Goal: Information Seeking & Learning: Learn about a topic

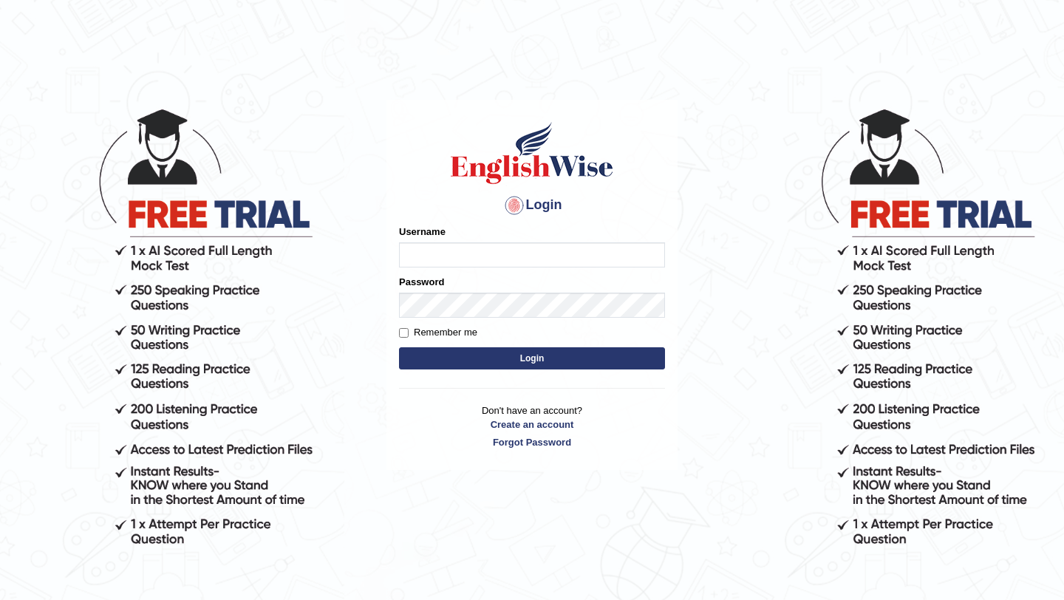
type input "Mayuguna"
click at [516, 354] on button "Login" at bounding box center [532, 358] width 266 height 22
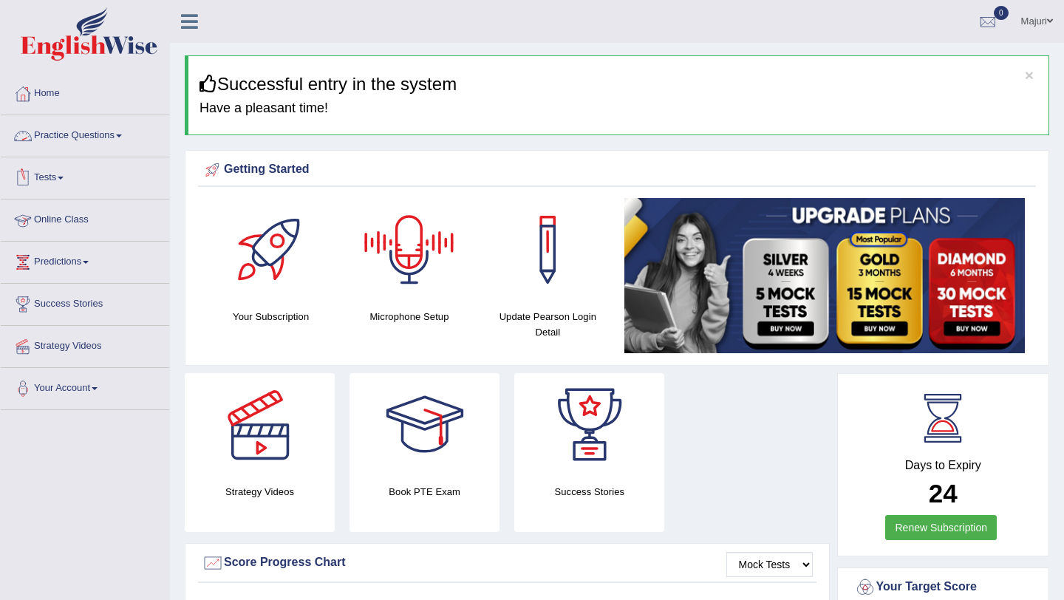
click at [76, 136] on link "Practice Questions" at bounding box center [85, 133] width 168 height 37
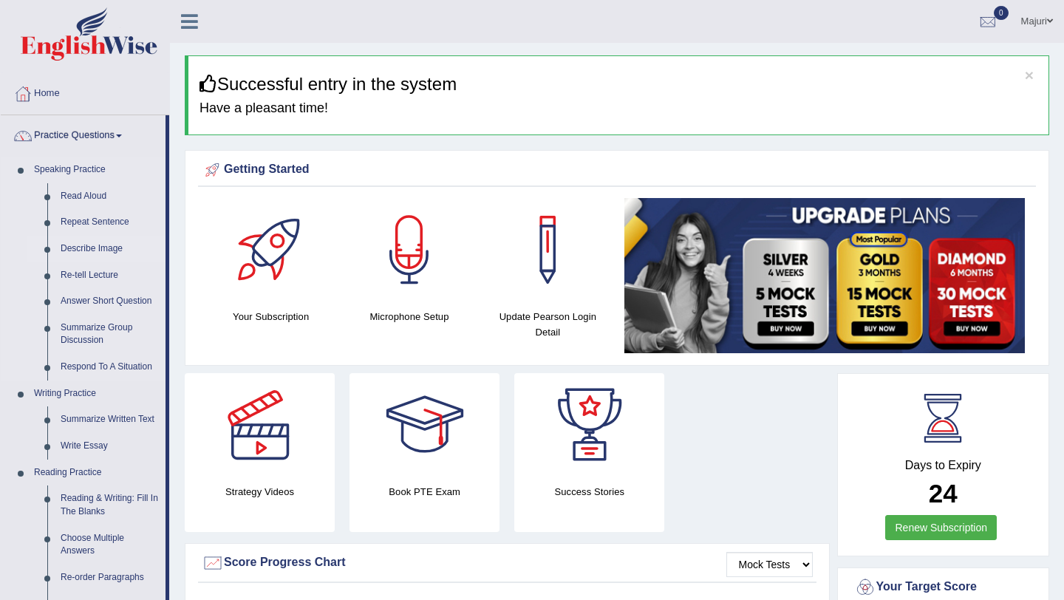
click at [105, 244] on link "Describe Image" at bounding box center [110, 249] width 112 height 27
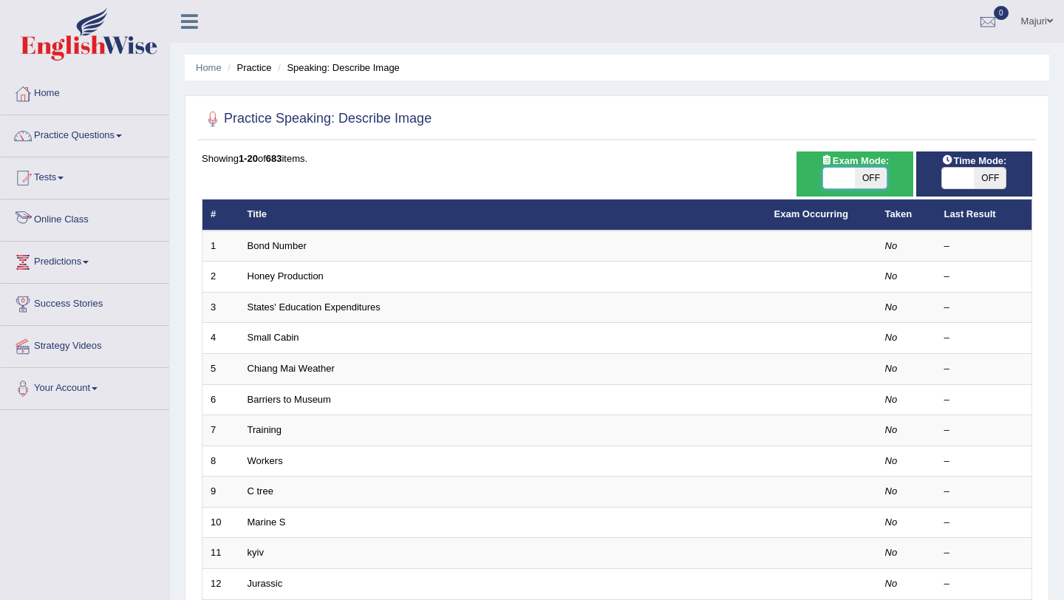
click at [823, 183] on span at bounding box center [839, 178] width 32 height 21
checkbox input "true"
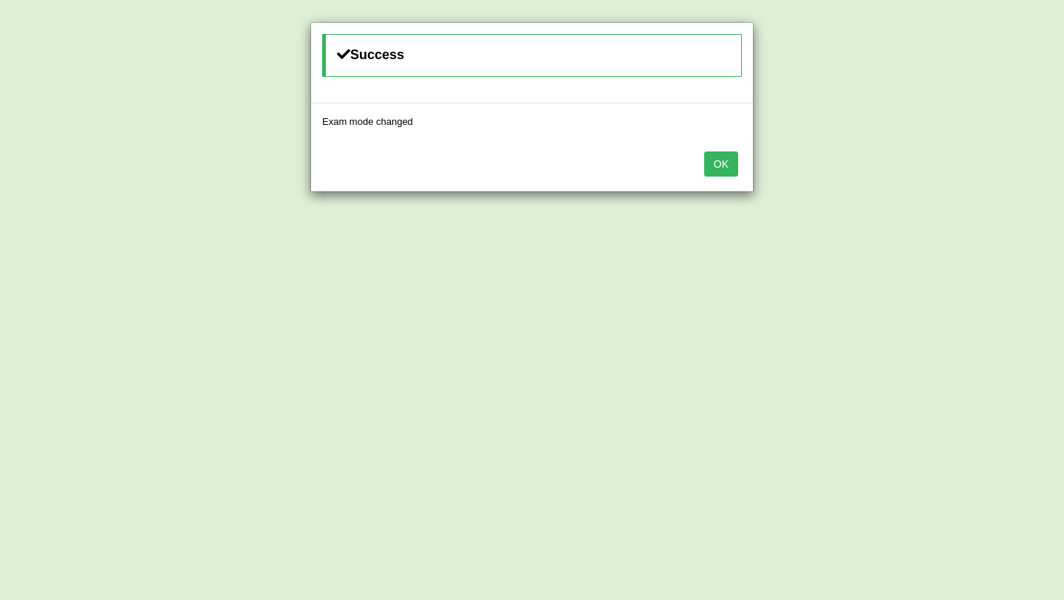
click at [723, 163] on button "OK" at bounding box center [721, 163] width 34 height 25
click at [720, 163] on button "OK" at bounding box center [721, 163] width 34 height 25
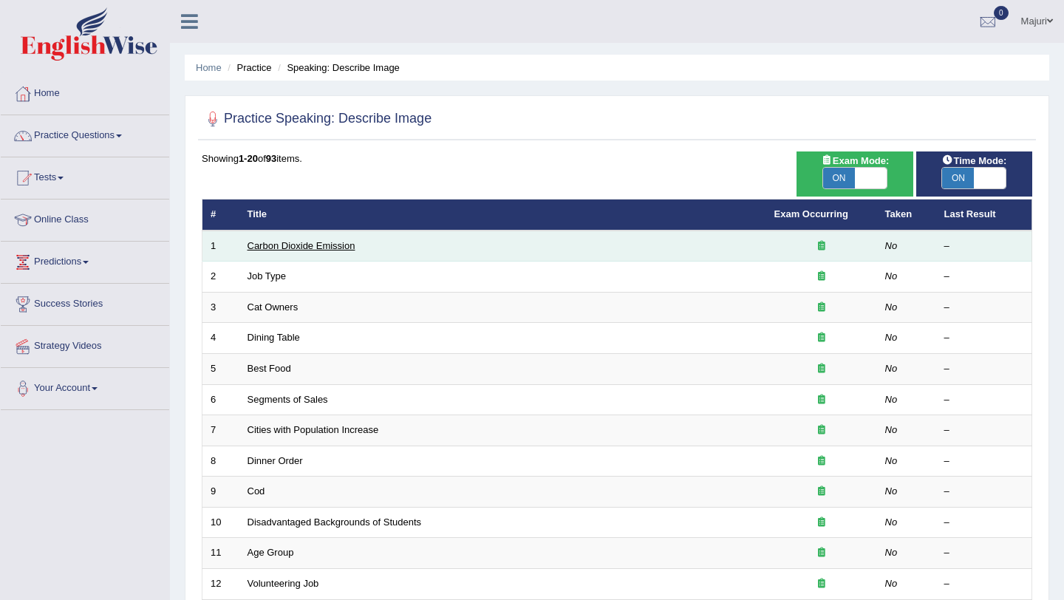
click at [293, 248] on link "Carbon Dioxide Emission" at bounding box center [302, 245] width 108 height 11
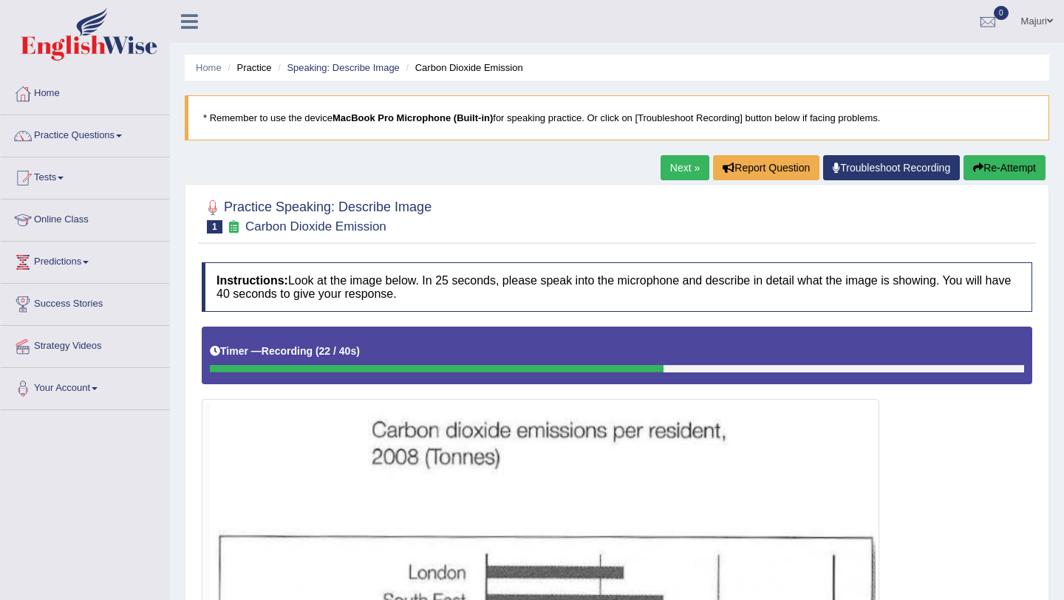
click at [1026, 177] on button "Re-Attempt" at bounding box center [1004, 167] width 82 height 25
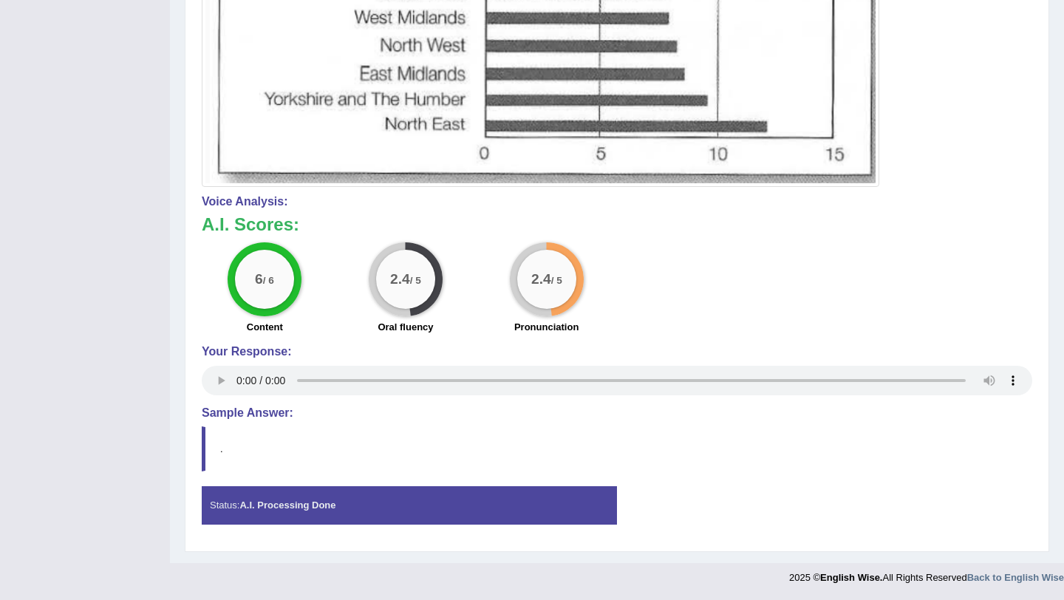
click at [259, 409] on h4 "Sample Answer:" at bounding box center [617, 412] width 830 height 13
click at [199, 459] on div "Instructions: Look at the image below. In 25 seconds, please speak into the mic…" at bounding box center [617, 67] width 838 height 951
click at [245, 499] on div "Status: A.I. Processing Done" at bounding box center [409, 505] width 415 height 38
click at [248, 513] on div "Status: A.I. Processing Done" at bounding box center [409, 505] width 415 height 38
click at [224, 415] on h4 "Sample Answer:" at bounding box center [617, 412] width 830 height 13
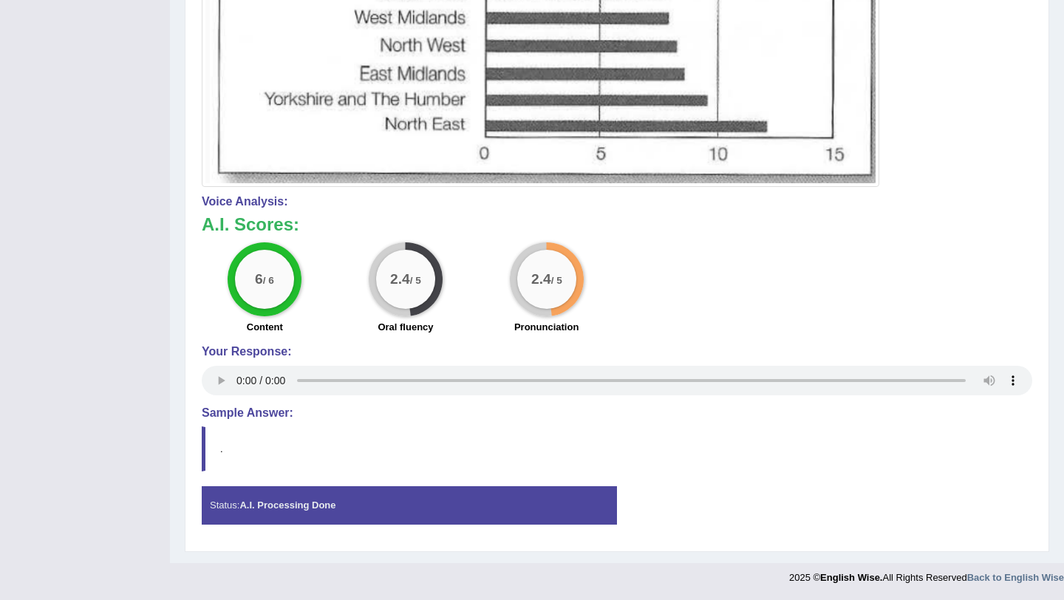
click at [200, 447] on div "Instructions: Look at the image below. In 25 seconds, please speak into the mic…" at bounding box center [617, 67] width 838 height 951
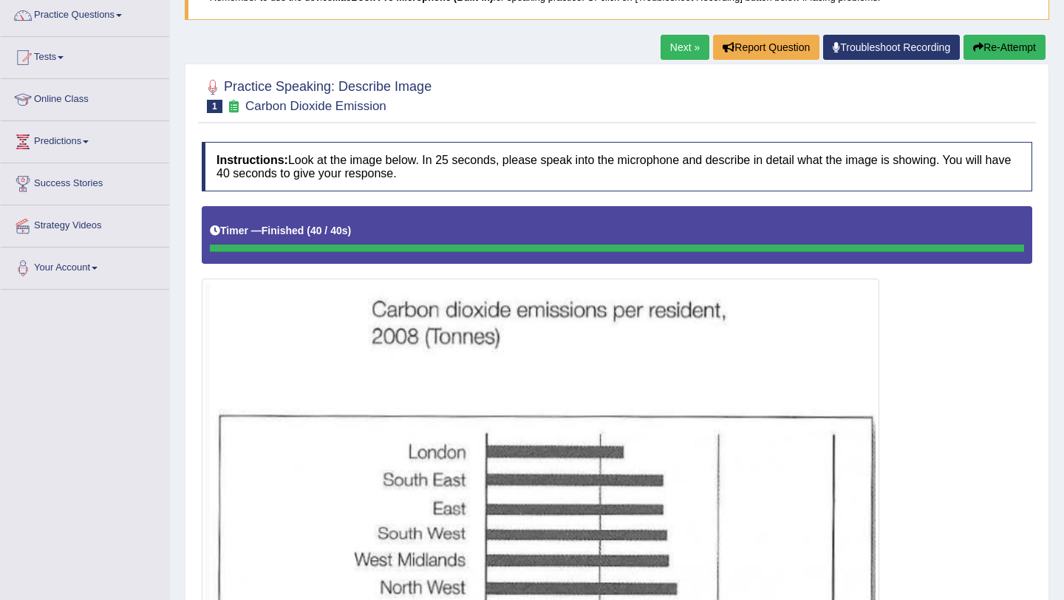
scroll to position [0, 0]
